Goal: Transaction & Acquisition: Purchase product/service

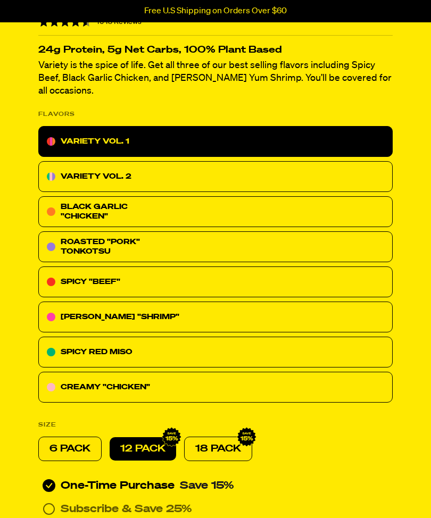
scroll to position [271, 0]
click at [321, 373] on div "CREAMY "CHICKEN"" at bounding box center [215, 387] width 354 height 31
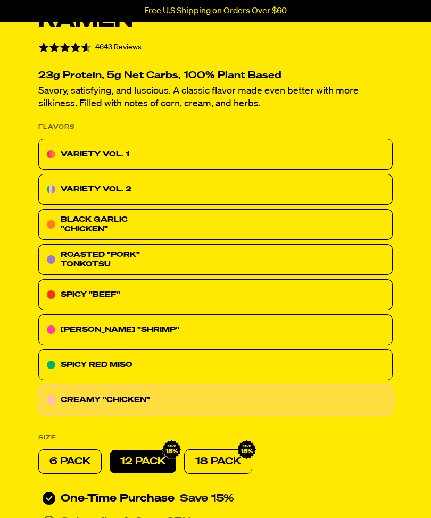
click at [319, 378] on div "SPICY RED MISO" at bounding box center [215, 365] width 354 height 31
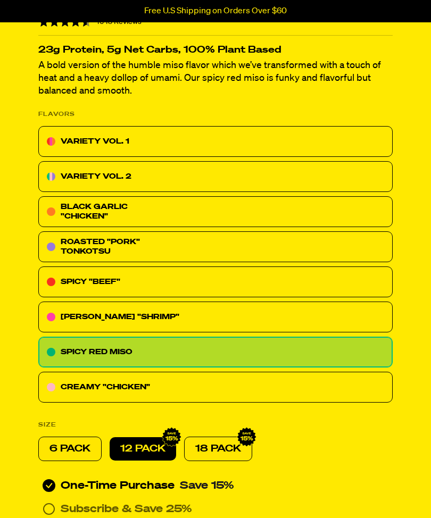
click at [321, 389] on div "CREAMY "CHICKEN"" at bounding box center [215, 387] width 354 height 31
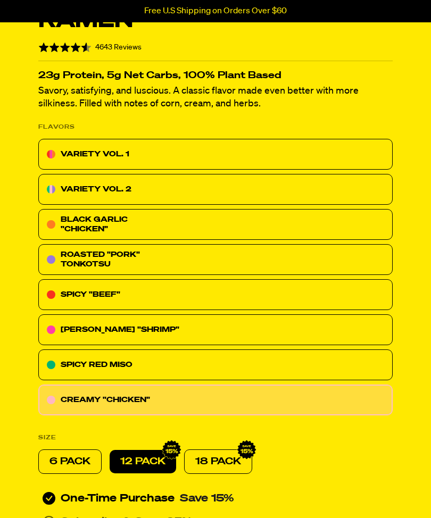
click at [139, 154] on div "VARIETY VOL. 1" at bounding box center [215, 154] width 354 height 31
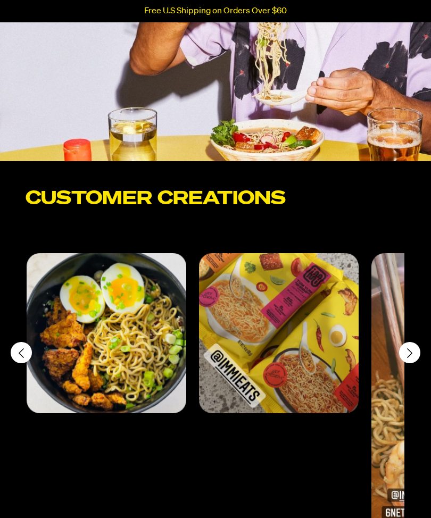
scroll to position [4629, 0]
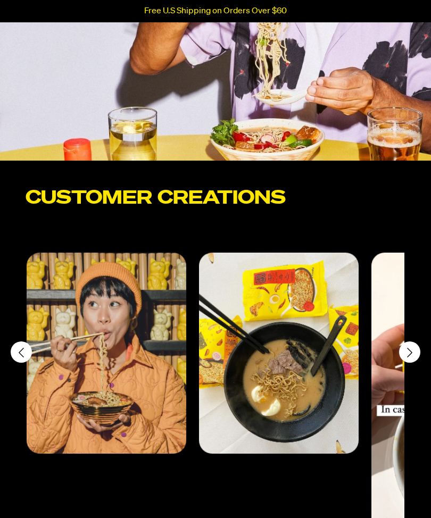
click at [406, 348] on div "Next slide" at bounding box center [409, 352] width 21 height 21
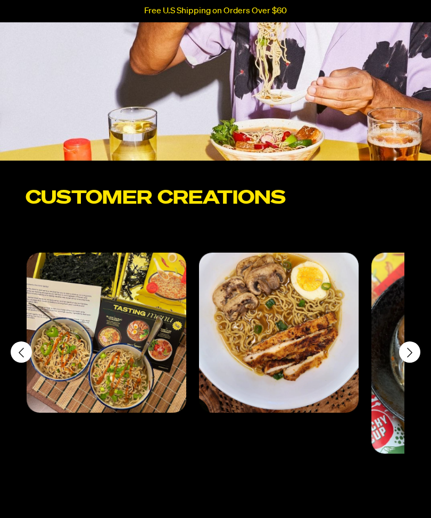
click at [407, 348] on icon "Next slide" at bounding box center [409, 354] width 13 height 12
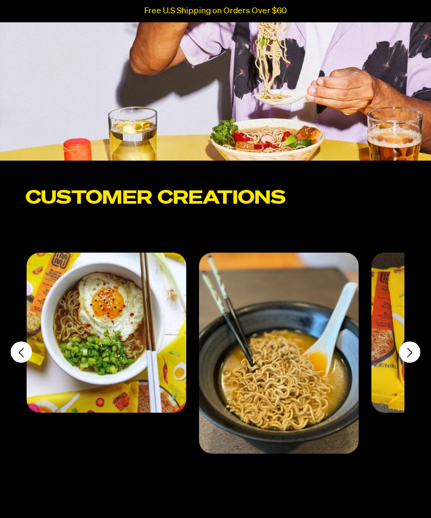
click at [403, 347] on div "Next slide" at bounding box center [409, 352] width 21 height 21
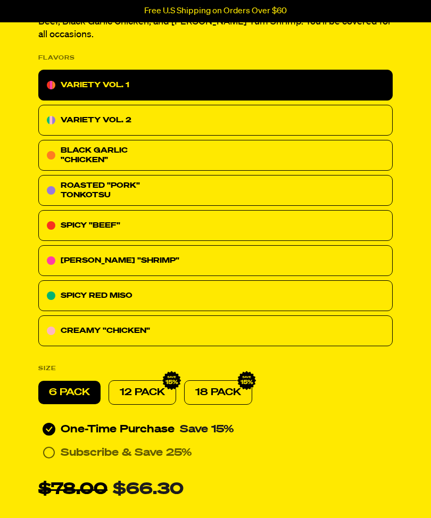
scroll to position [5497, 0]
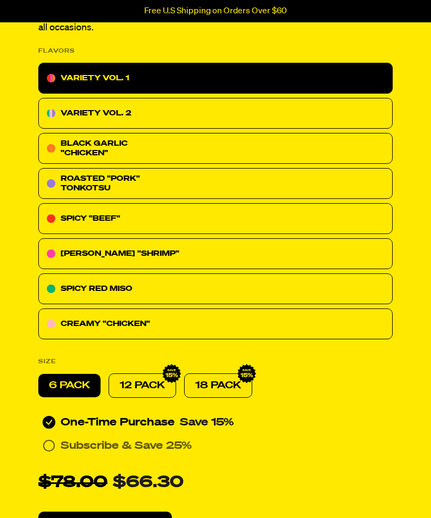
click at [148, 380] on p "12 PACK" at bounding box center [142, 386] width 45 height 13
radio input "true"
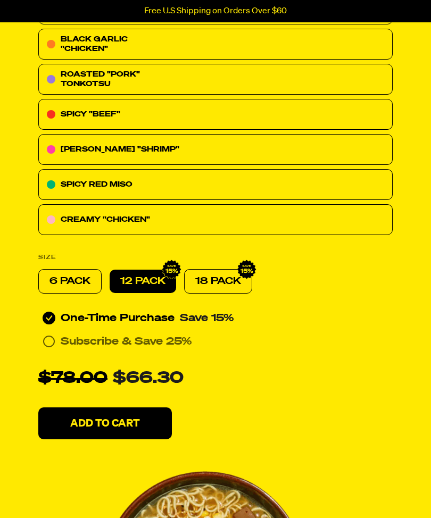
scroll to position [5602, 0]
click at [55, 333] on div "Every 30 Days Subscribe & Save 25%" at bounding box center [215, 341] width 354 height 17
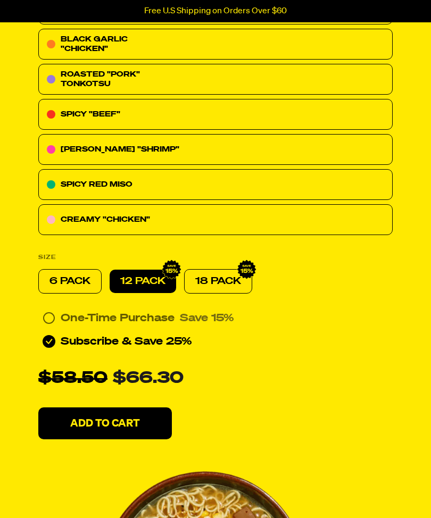
click at [57, 310] on div "One-Time Purchase Save 15%" at bounding box center [215, 318] width 354 height 17
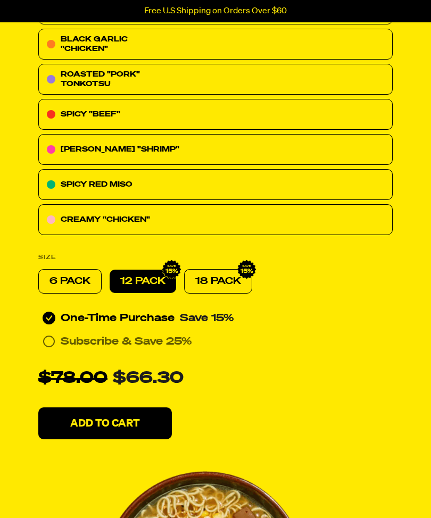
click at [75, 269] on div "6 PACK" at bounding box center [69, 281] width 63 height 24
radio input "true"
radio input "false"
radio input "true"
radio input "false"
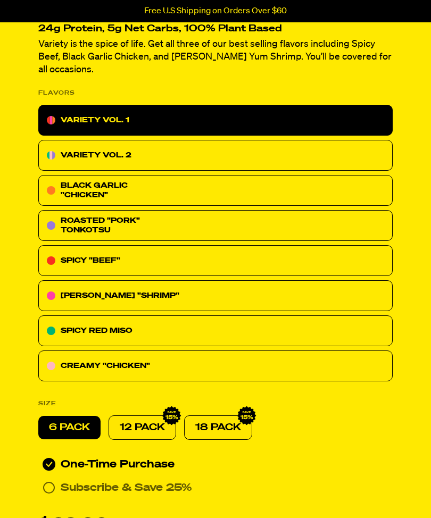
scroll to position [5456, 0]
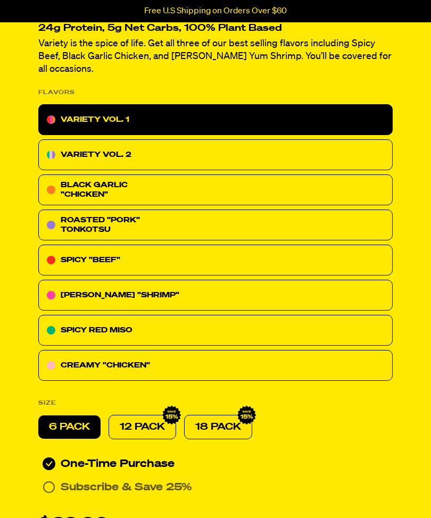
click at [224, 104] on div "VARIETY VOL. 1" at bounding box center [215, 119] width 354 height 31
click at [238, 104] on div "VARIETY VOL. 1" at bounding box center [215, 119] width 354 height 31
click at [99, 113] on p "VARIETY VOL. 1" at bounding box center [95, 119] width 69 height 13
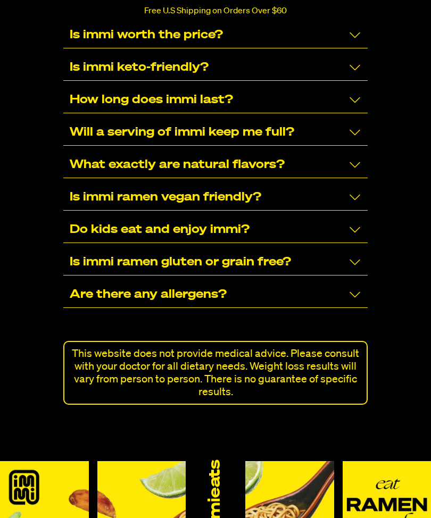
scroll to position [6749, 0]
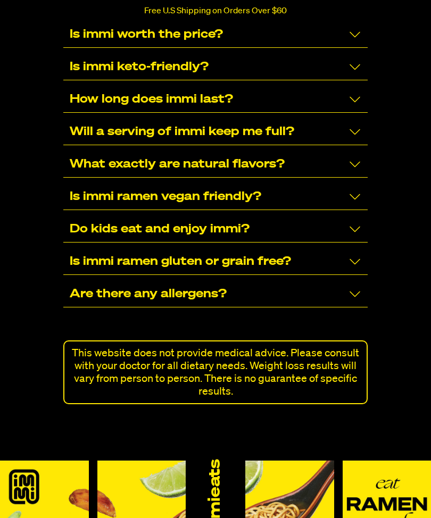
click at [428, 216] on div "FREQUENTLY ASKED QUESTIONS How is it possible to have ramen without carbs? What…" at bounding box center [215, 149] width 431 height 509
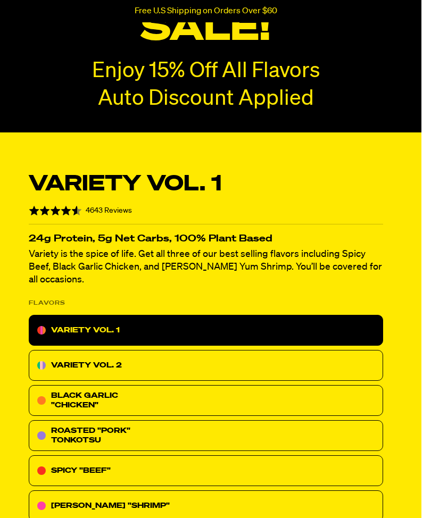
scroll to position [5245, 10]
click at [144, 350] on div "VARIETY VOL. 2" at bounding box center [206, 365] width 354 height 31
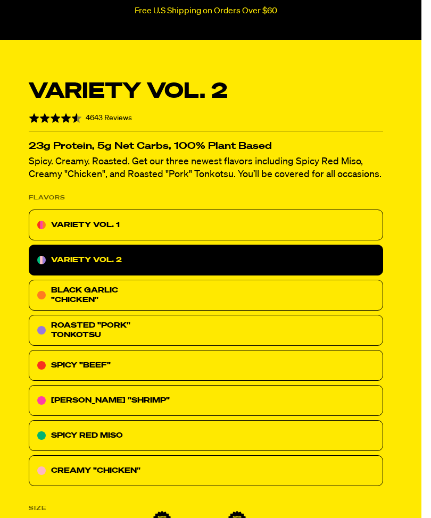
scroll to position [5338, 10]
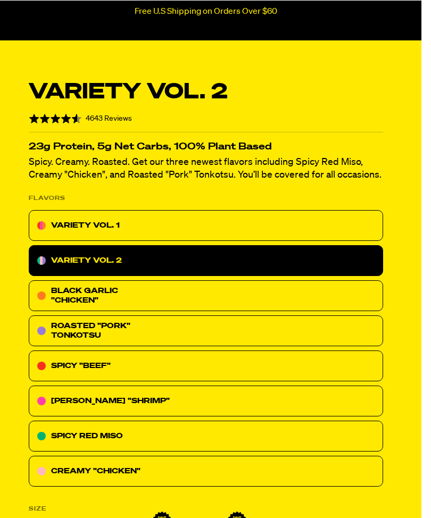
click at [169, 319] on div "ROASTED "PORK" TONKOTSU" at bounding box center [206, 330] width 354 height 31
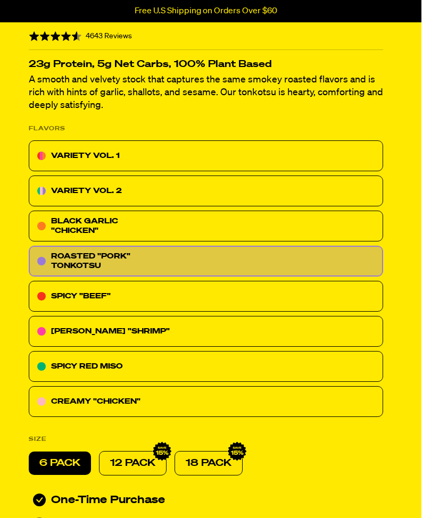
scroll to position [5472, 9]
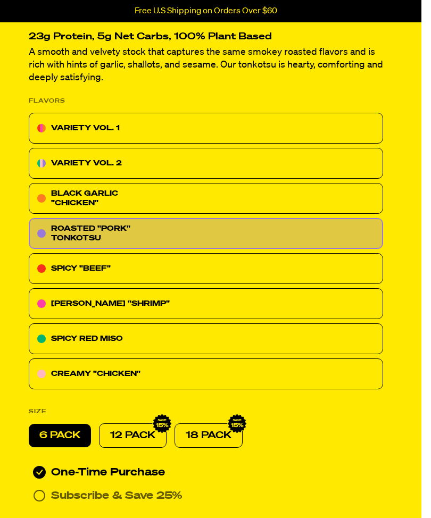
click at [215, 291] on div "[PERSON_NAME] "SHRIMP"" at bounding box center [206, 304] width 354 height 31
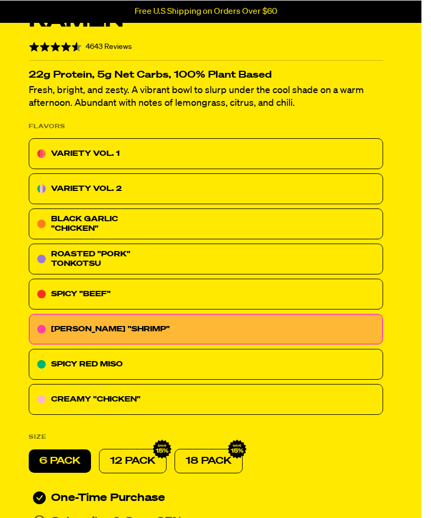
scroll to position [5435, 10]
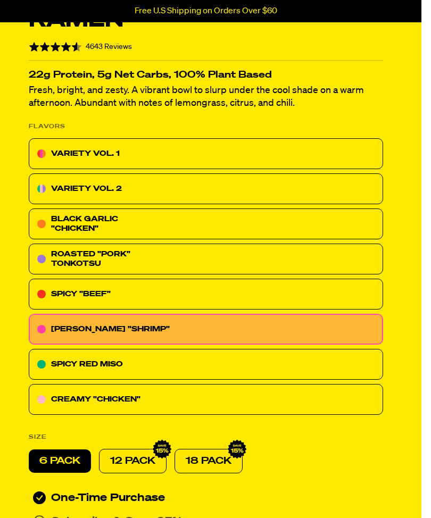
click at [185, 349] on div "SPICY RED MISO" at bounding box center [206, 364] width 354 height 31
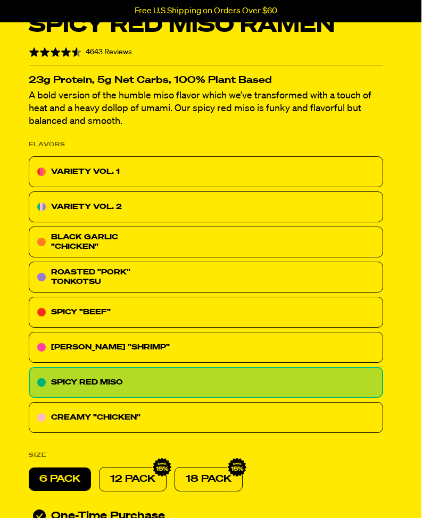
scroll to position [5405, 10]
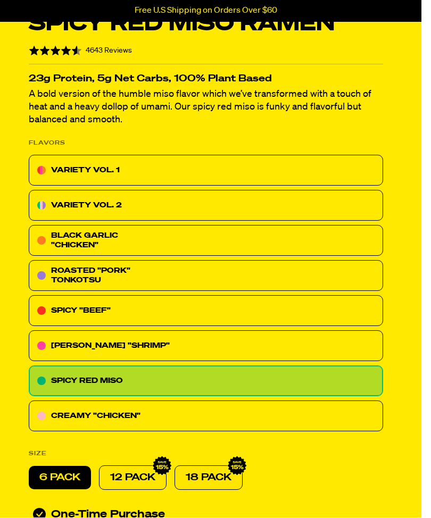
click at [143, 158] on div "VARIETY VOL. 1" at bounding box center [206, 170] width 354 height 31
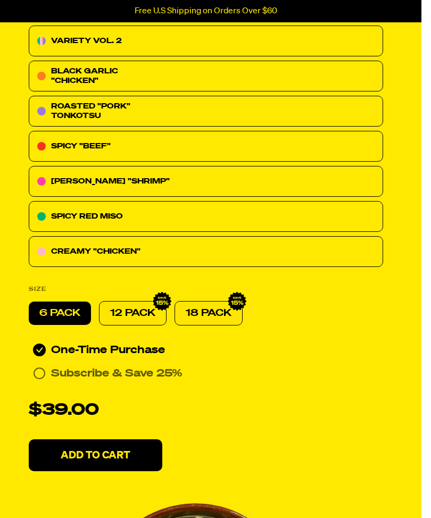
scroll to position [5573, 9]
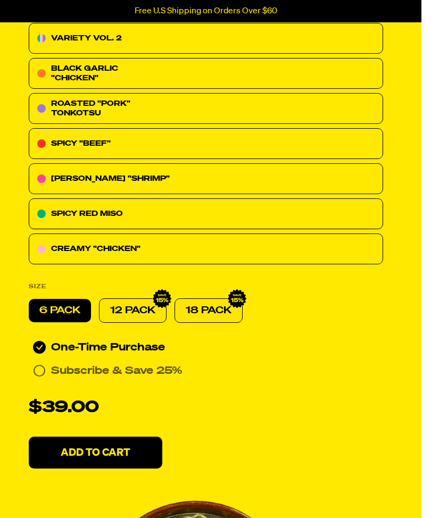
click at [130, 448] on p "Add To Cart" at bounding box center [96, 453] width 70 height 11
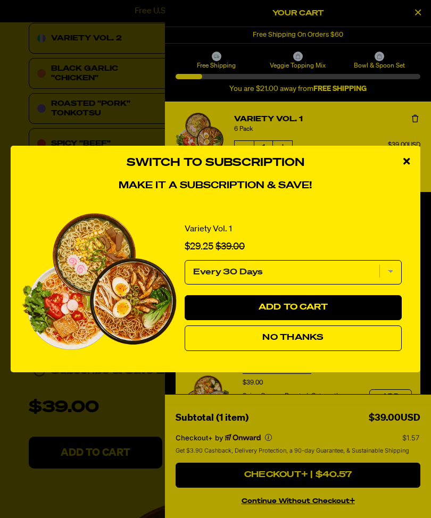
click at [398, 178] on div "close modal" at bounding box center [407, 162] width 28 height 32
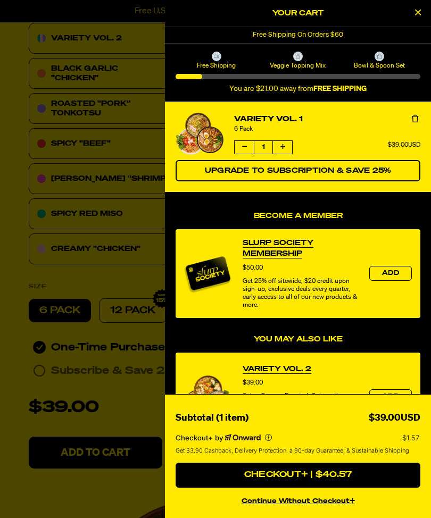
click at [388, 404] on button "Add" at bounding box center [390, 397] width 43 height 15
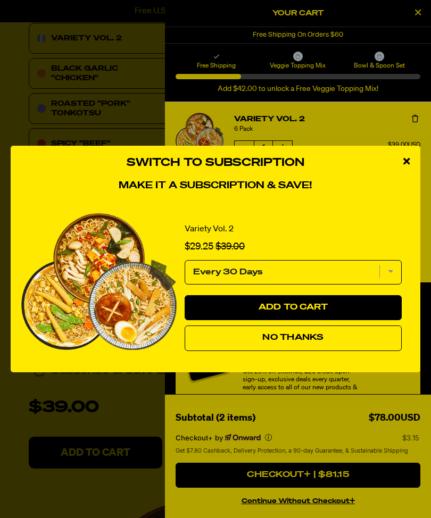
click at [393, 285] on select "Every 30 Days" at bounding box center [293, 272] width 217 height 24
click at [296, 342] on span "No Thanks" at bounding box center [292, 338] width 61 height 9
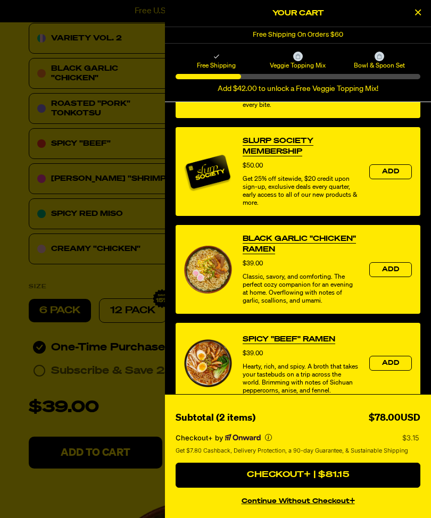
scroll to position [420, 0]
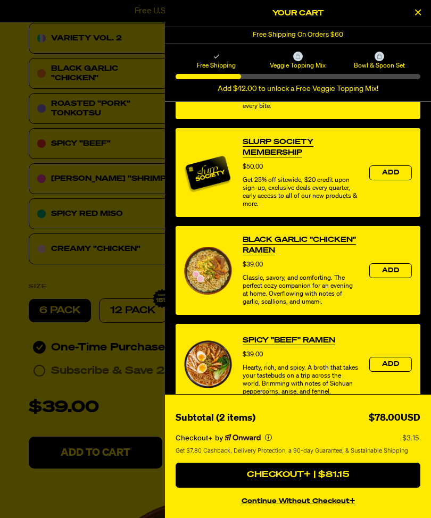
click at [326, 508] on button "continue without Checkout+" at bounding box center [298, 499] width 245 height 15
